Goal: Information Seeking & Learning: Learn about a topic

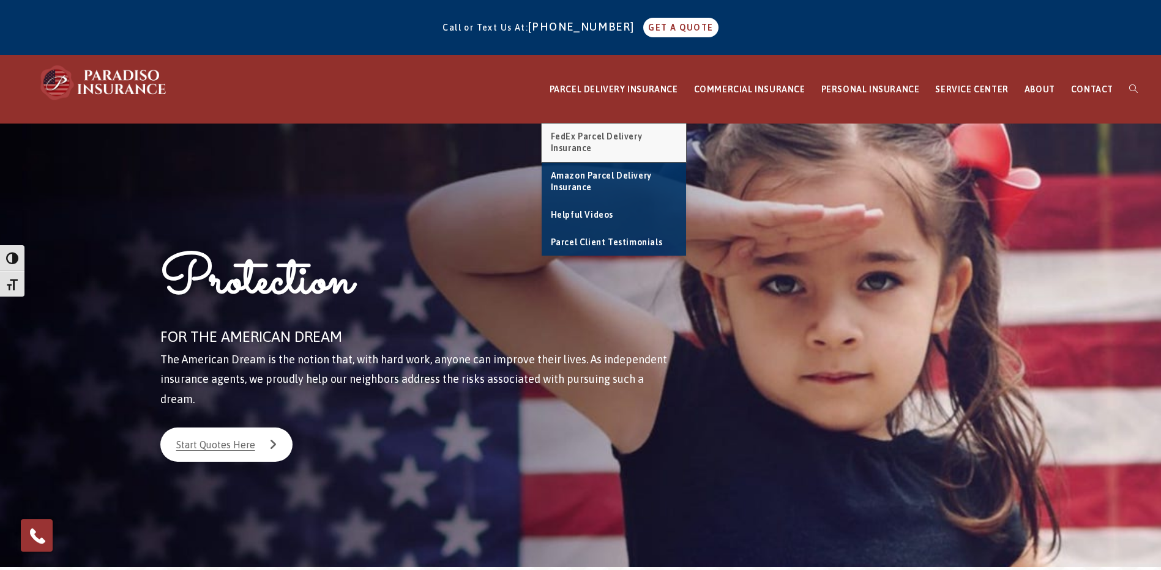
click at [614, 141] on link "FedEx Parcel Delivery Insurance" at bounding box center [613, 143] width 144 height 39
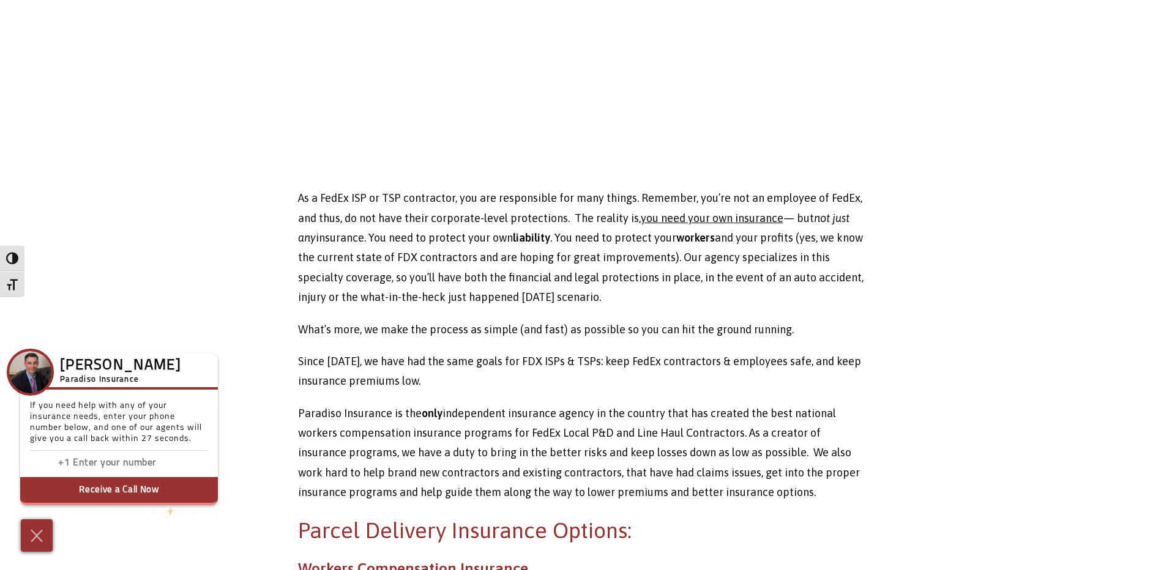
scroll to position [489, 0]
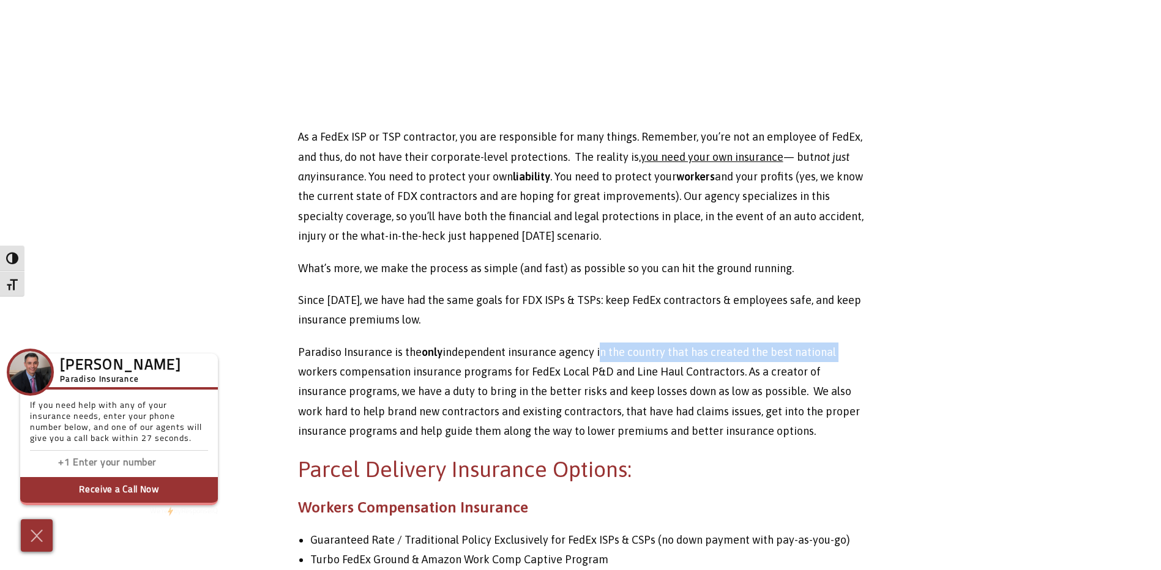
drag, startPoint x: 595, startPoint y: 352, endPoint x: 841, endPoint y: 355, distance: 246.0
click at [841, 355] on p "Paradiso Insurance is the only independent insurance agency in the country that…" at bounding box center [580, 392] width 565 height 99
drag, startPoint x: 841, startPoint y: 355, endPoint x: 502, endPoint y: 376, distance: 339.6
click at [502, 376] on p "Paradiso Insurance is the only independent insurance agency in the country that…" at bounding box center [580, 392] width 565 height 99
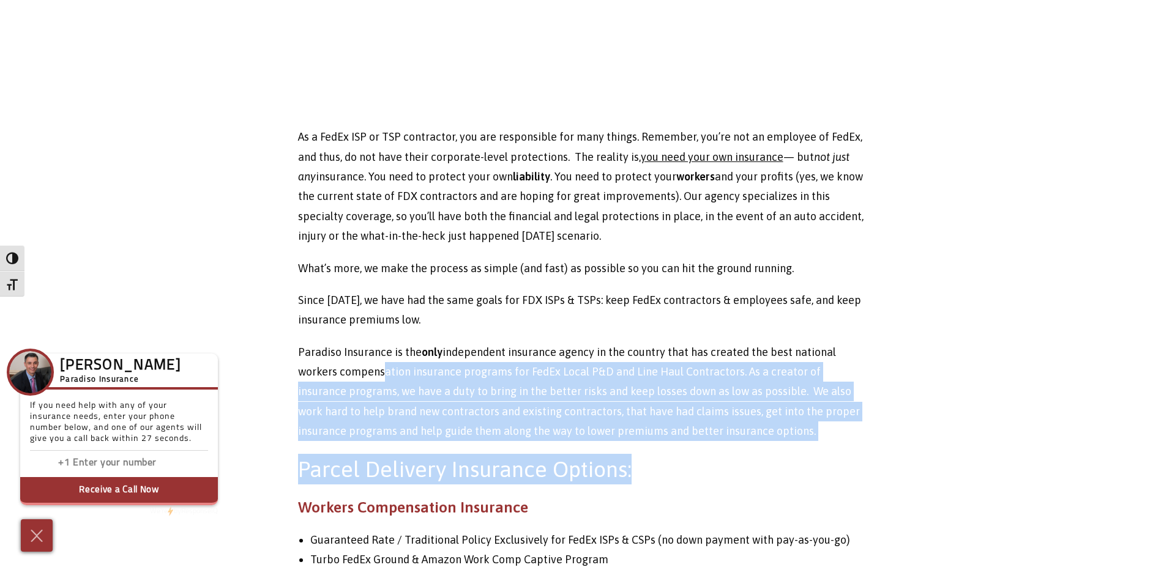
drag, startPoint x: 379, startPoint y: 371, endPoint x: 679, endPoint y: 442, distance: 307.5
click at [677, 442] on div "If you’re a FDX, ISP or TSP, it is best to know exactly how your insurance work…" at bounding box center [580, 540] width 565 height 1862
drag, startPoint x: 679, startPoint y: 442, endPoint x: 728, endPoint y: 439, distance: 49.6
click at [728, 439] on p "Paradiso Insurance is the only independent insurance agency in the country that…" at bounding box center [580, 392] width 565 height 99
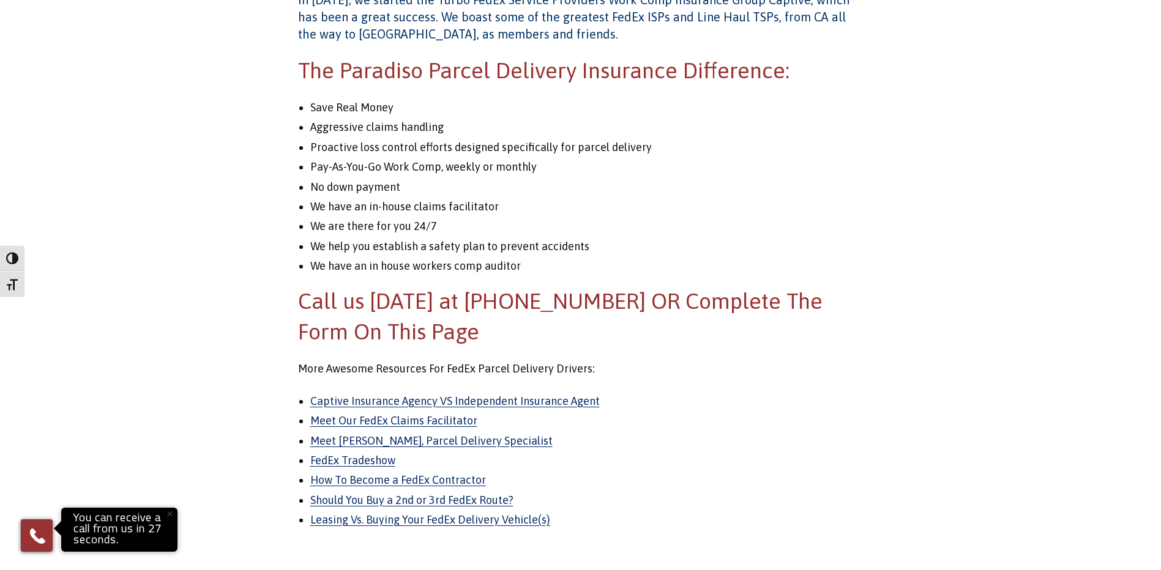
scroll to position [1468, 0]
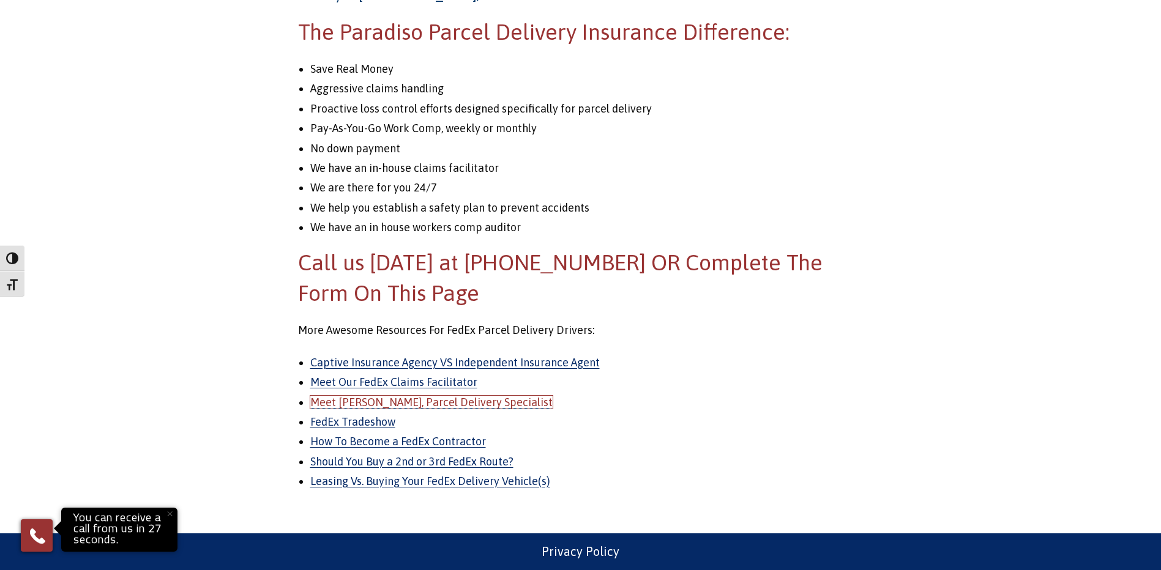
click at [444, 398] on link "Meet [PERSON_NAME], Parcel Delivery Specialist" at bounding box center [431, 402] width 242 height 13
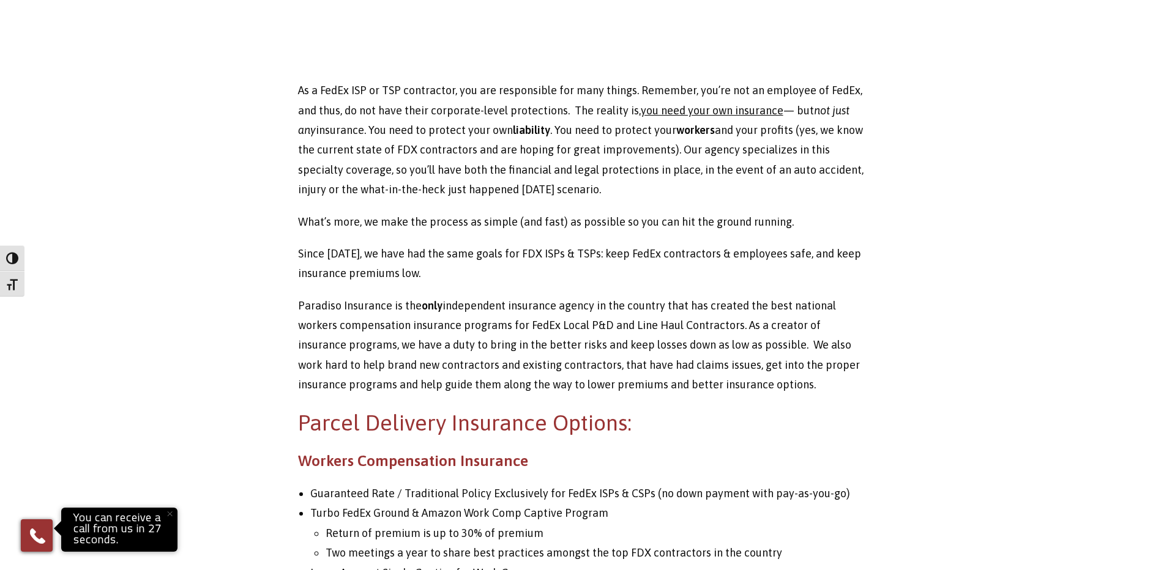
scroll to position [551, 0]
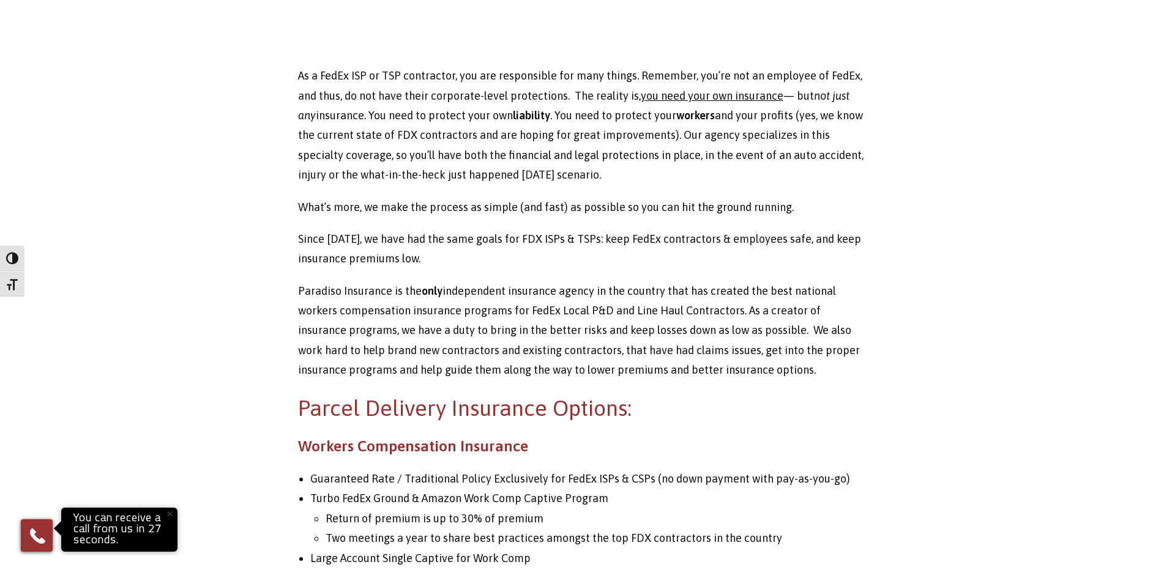
drag, startPoint x: 620, startPoint y: 206, endPoint x: 592, endPoint y: 233, distance: 39.4
click at [620, 206] on p "What’s more, we make the process as simple (and fast) as possible so you can hi…" at bounding box center [580, 208] width 565 height 20
drag, startPoint x: 532, startPoint y: 236, endPoint x: 587, endPoint y: 237, distance: 54.5
click at [587, 237] on p "Since [DATE], we have had the same goals for FDX ISPs & TSPs: keep FedEx contra…" at bounding box center [580, 249] width 565 height 40
copy p "ISPs & TSPs"
